Goal: Information Seeking & Learning: Learn about a topic

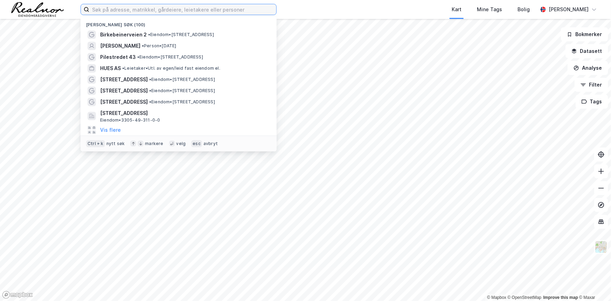
click at [161, 12] on input at bounding box center [182, 9] width 187 height 11
paste input "Aaberg Eiendom"
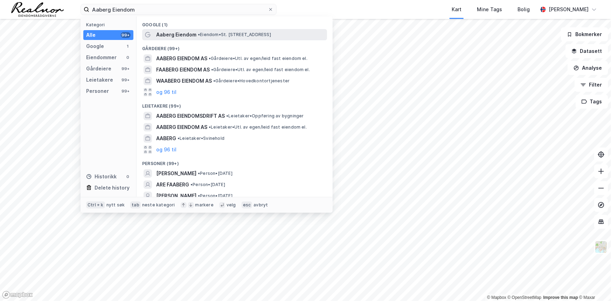
click at [213, 37] on span "• Eiendom • St. Olavs Plass, 0165 Oslo" at bounding box center [234, 35] width 73 height 6
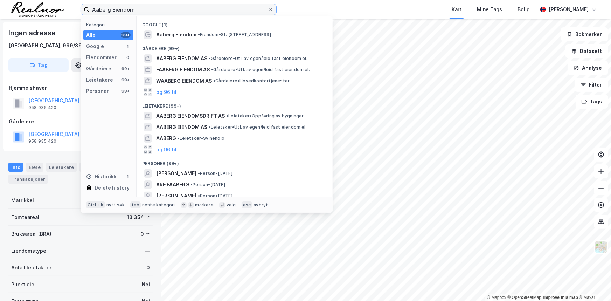
click at [140, 8] on input "Aaberg Eiendom" at bounding box center [178, 9] width 179 height 11
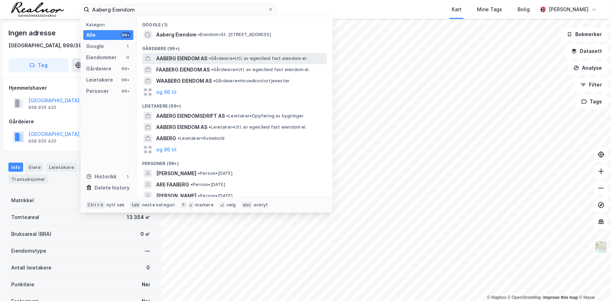
click at [272, 55] on div "AABERG EIENDOM AS • Gårdeiere • Utl. av egen/leid fast eiendom el." at bounding box center [240, 58] width 169 height 8
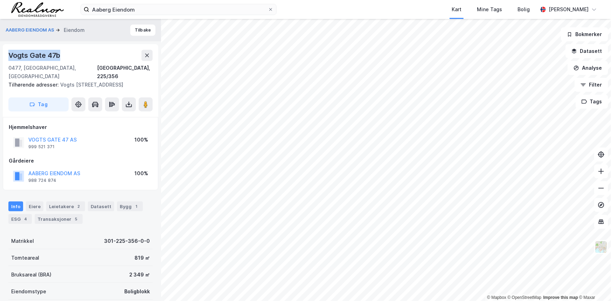
drag, startPoint x: 7, startPoint y: 55, endPoint x: 58, endPoint y: 55, distance: 50.8
click at [58, 55] on div "Vogts Gate 47b 0477, Oslo, Oslo Oslo, 225/356 Tilhørende adresser: Vogts Gate 4…" at bounding box center [80, 80] width 155 height 73
click at [138, 27] on button "Tilbake" at bounding box center [142, 30] width 25 height 11
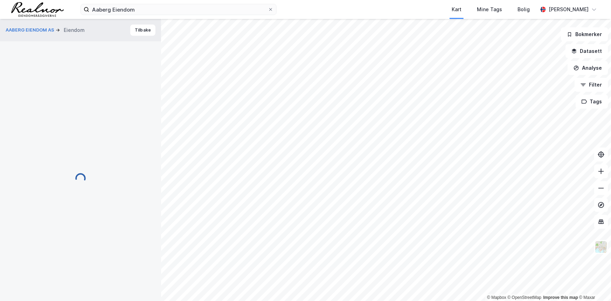
scroll to position [1, 0]
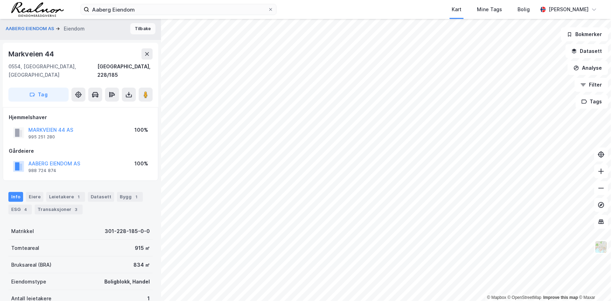
click at [139, 30] on button "Tilbake" at bounding box center [142, 28] width 25 height 11
click at [138, 26] on button "Tilbake" at bounding box center [142, 28] width 25 height 11
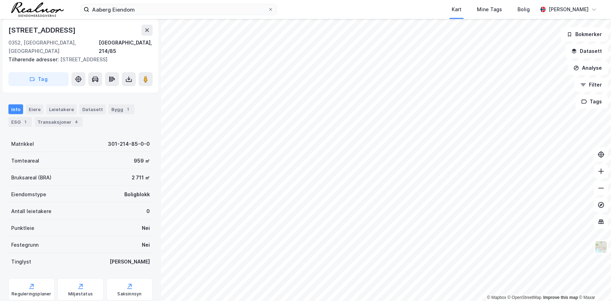
scroll to position [111, 0]
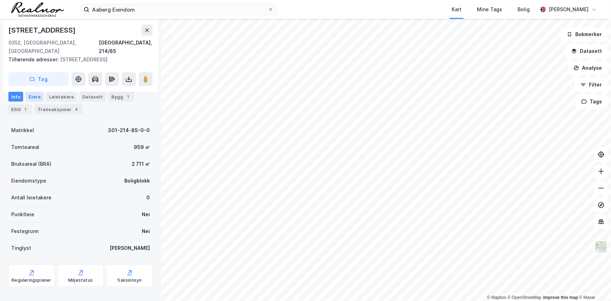
click at [35, 93] on div "Eiere" at bounding box center [35, 97] width 18 height 10
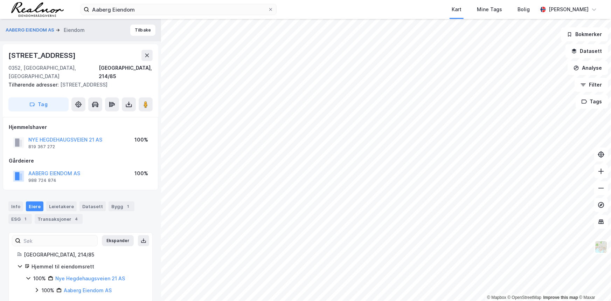
click at [26, 275] on icon at bounding box center [29, 278] width 6 height 6
click at [25, 271] on div "Hjemmel til eiendomsrett 100% Nye Hegdehaugsveien 21 AS" at bounding box center [80, 272] width 127 height 20
click at [28, 275] on icon at bounding box center [29, 278] width 6 height 6
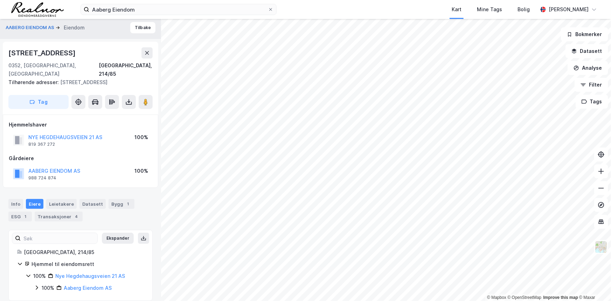
click at [37, 286] on icon at bounding box center [37, 288] width 2 height 4
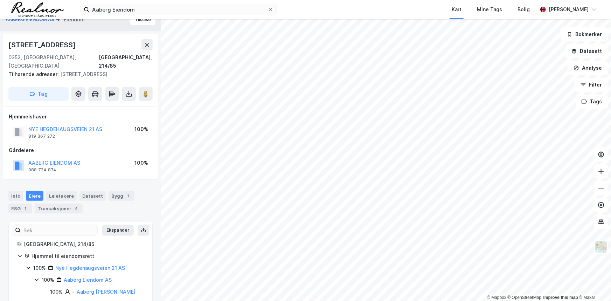
scroll to position [14, 0]
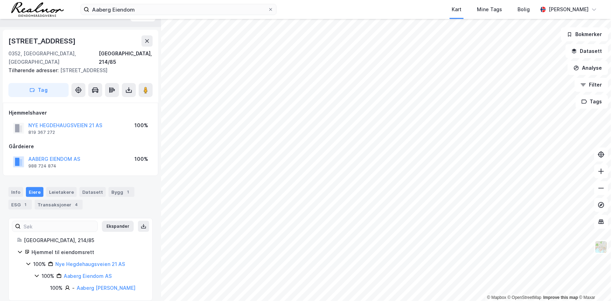
click at [35, 273] on icon at bounding box center [37, 276] width 6 height 6
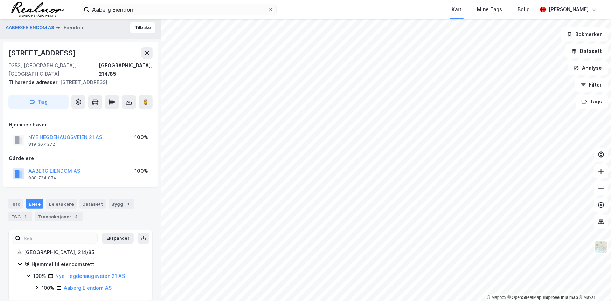
drag, startPoint x: 28, startPoint y: 247, endPoint x: 29, endPoint y: 242, distance: 5.1
click at [28, 248] on div "Oslo, 214/85" at bounding box center [84, 252] width 120 height 8
click at [29, 248] on div "Oslo, 214/85" at bounding box center [84, 252] width 120 height 8
click at [109, 199] on div "Bygg 1" at bounding box center [122, 204] width 26 height 10
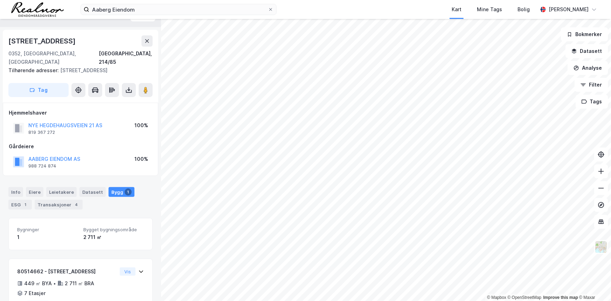
scroll to position [41, 0]
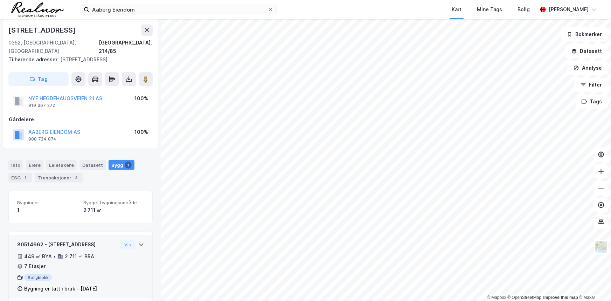
click at [138, 242] on icon at bounding box center [141, 245] width 6 height 6
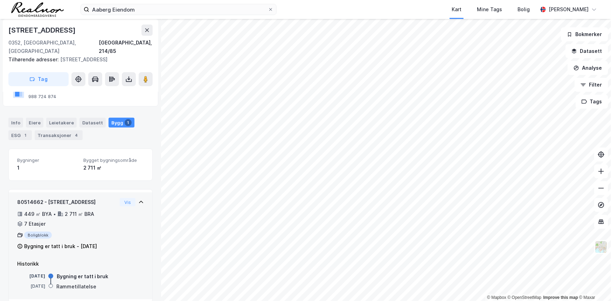
scroll to position [84, 0]
click at [69, 209] on div "2 711 ㎡ BRA" at bounding box center [79, 213] width 29 height 8
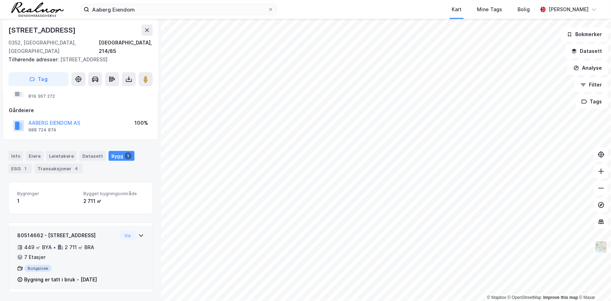
scroll to position [41, 0]
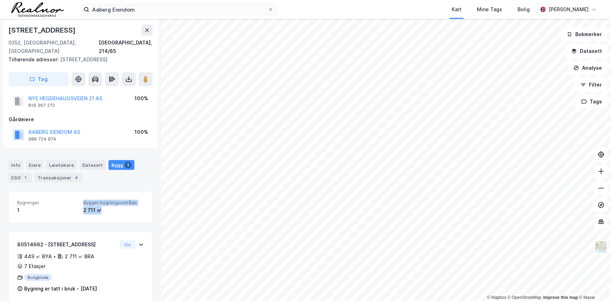
drag, startPoint x: 104, startPoint y: 200, endPoint x: 78, endPoint y: 195, distance: 26.6
click at [78, 200] on div "Bygninger 1 Bygget bygningsområde 2 711 ㎡" at bounding box center [80, 207] width 127 height 14
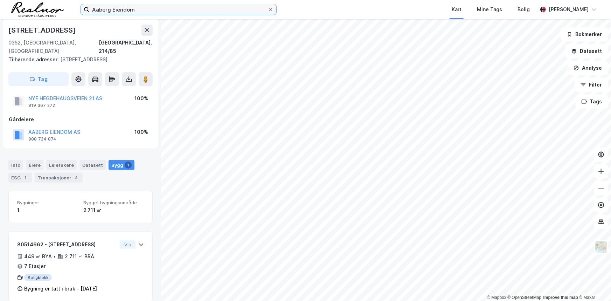
click at [152, 8] on input "Aaberg Eiendom" at bounding box center [178, 9] width 179 height 11
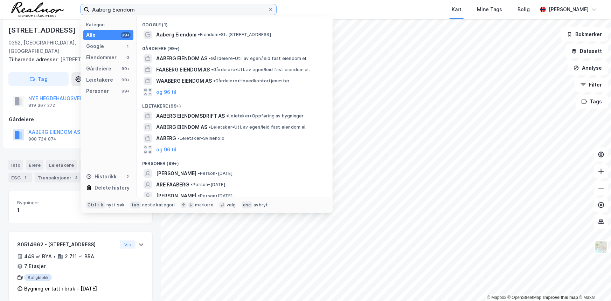
click at [152, 8] on input "Aaberg Eiendom" at bounding box center [178, 9] width 179 height 11
paste input "Vossegata 31B"
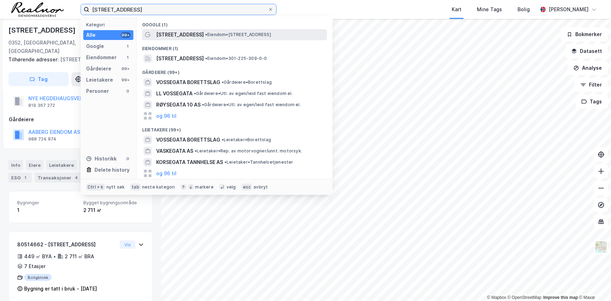
type input "Vossegata 31B"
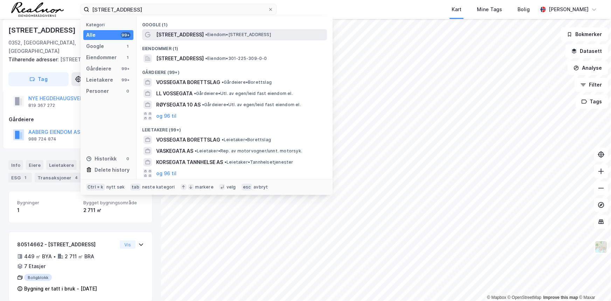
click at [205, 34] on span "•" at bounding box center [206, 34] width 2 height 5
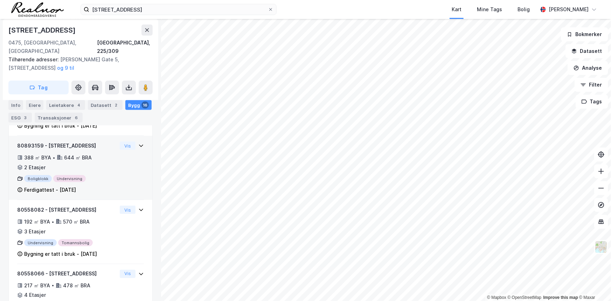
scroll to position [430, 0]
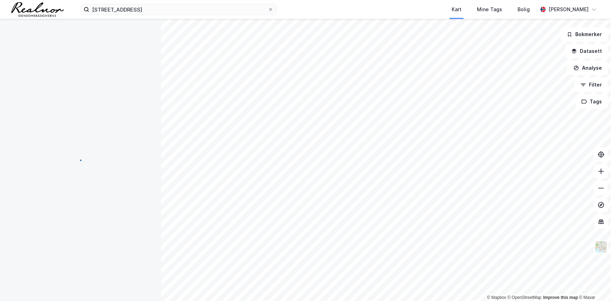
scroll to position [21, 0]
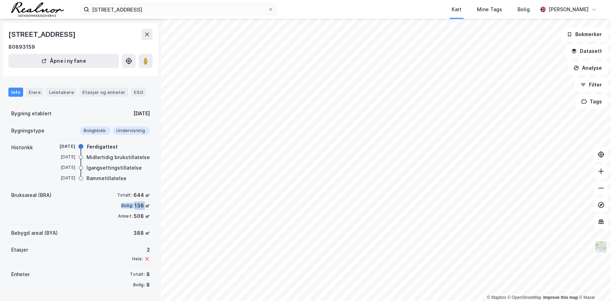
drag, startPoint x: 117, startPoint y: 206, endPoint x: 141, endPoint y: 208, distance: 24.6
click at [141, 208] on div "Bolig: 136 ㎡" at bounding box center [133, 205] width 33 height 8
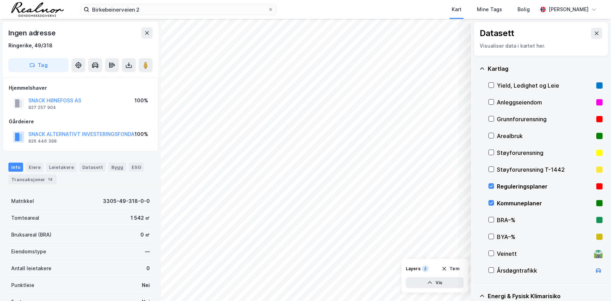
scroll to position [79, 0]
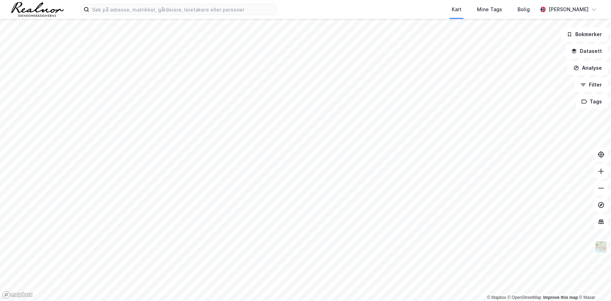
click at [40, 8] on img at bounding box center [37, 9] width 53 height 15
click at [125, 7] on input at bounding box center [182, 9] width 187 height 11
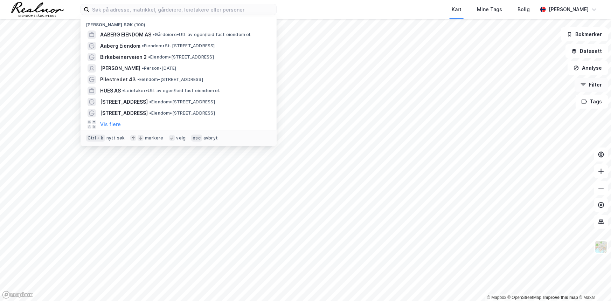
click at [586, 83] on icon "button" at bounding box center [583, 85] width 6 height 6
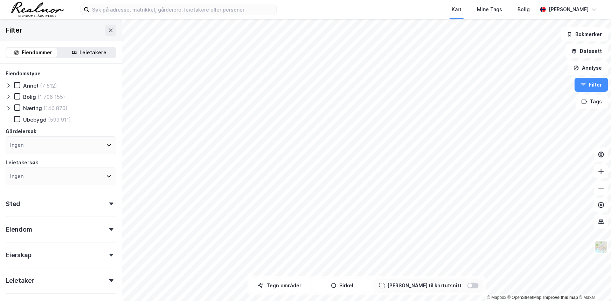
click at [6, 95] on icon at bounding box center [9, 97] width 6 height 6
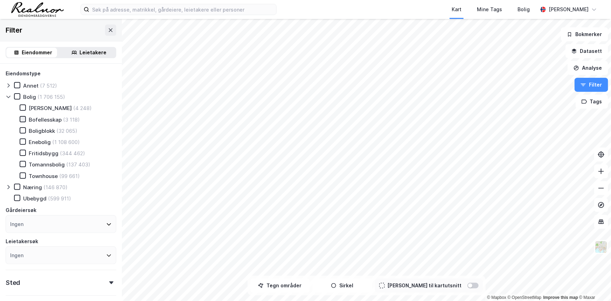
click at [23, 119] on icon at bounding box center [23, 119] width 4 height 2
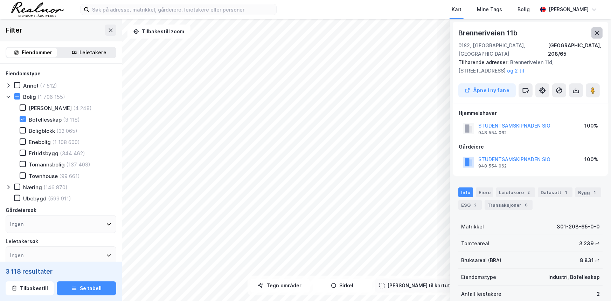
click at [595, 33] on icon at bounding box center [597, 33] width 6 height 6
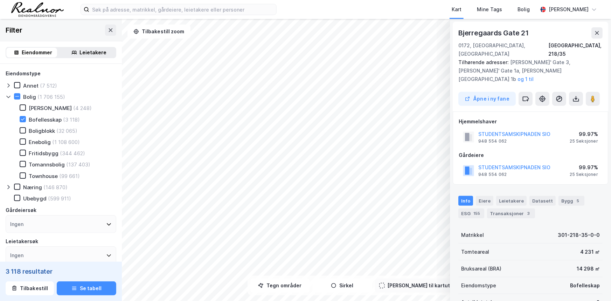
click at [596, 32] on icon at bounding box center [597, 33] width 6 height 6
drag, startPoint x: 466, startPoint y: 30, endPoint x: 538, endPoint y: 48, distance: 74.7
click at [538, 48] on div "Bjerregaards Gate 21 0172, Oslo, Oslo Oslo, 218/35" at bounding box center [530, 42] width 144 height 31
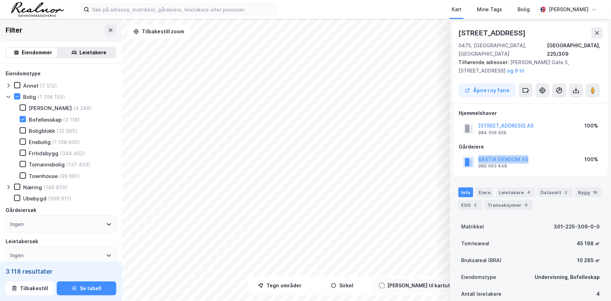
drag, startPoint x: 536, startPoint y: 150, endPoint x: 478, endPoint y: 150, distance: 58.5
click at [478, 154] on div "BASTIA EIENDOM AS 989 063 448 100%" at bounding box center [531, 162] width 144 height 17
copy button "BASTIA EIENDOM AS"
